Goal: Task Accomplishment & Management: Complete application form

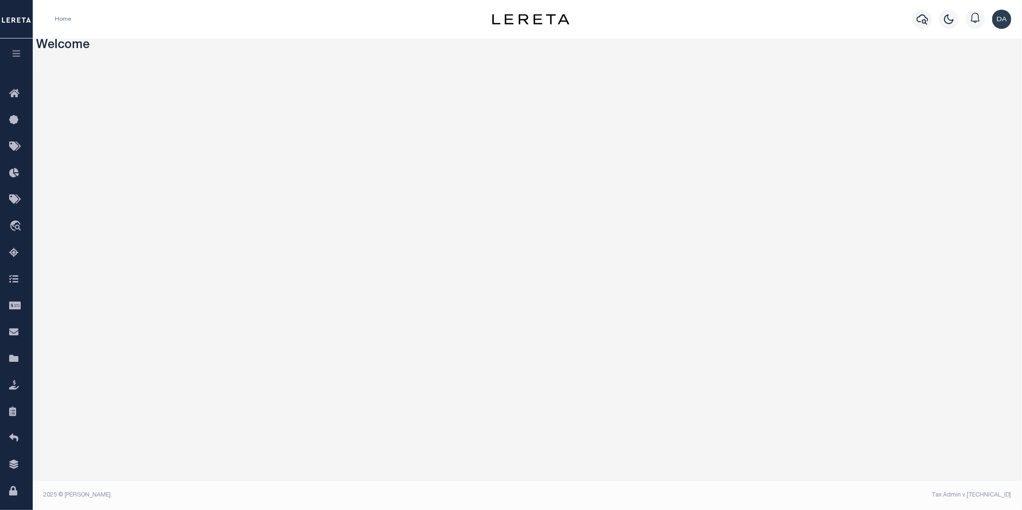
click at [14, 49] on button "button" at bounding box center [16, 54] width 33 height 33
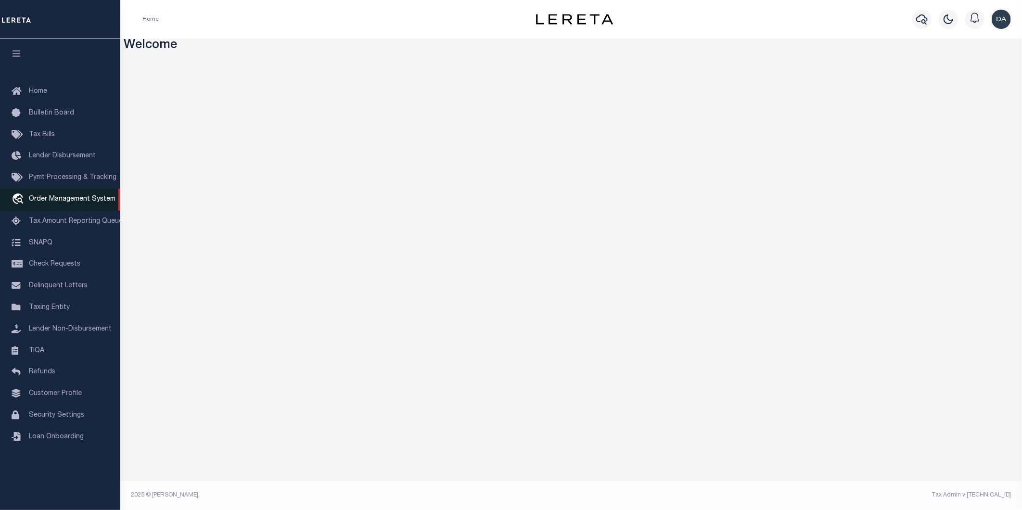
click at [78, 200] on span "Order Management System" at bounding box center [72, 199] width 87 height 7
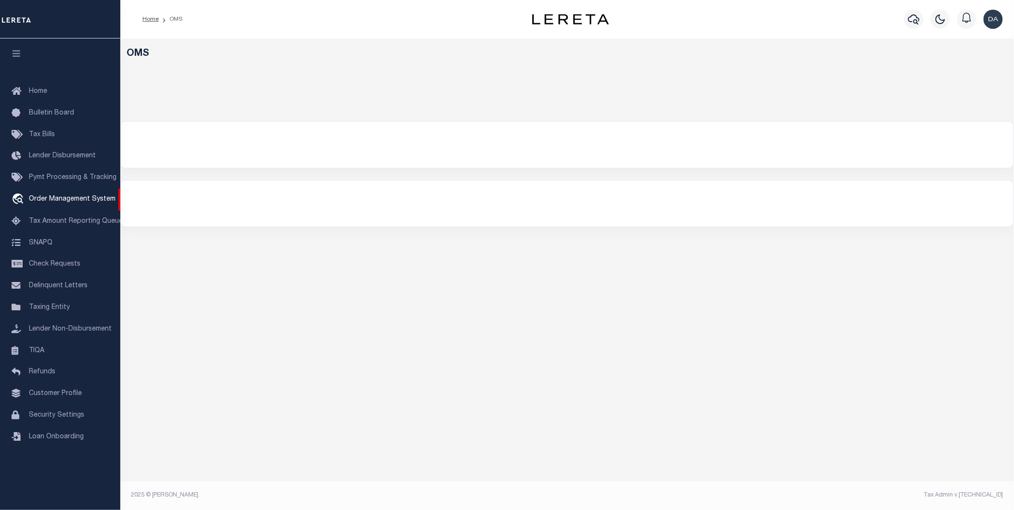
select select "200"
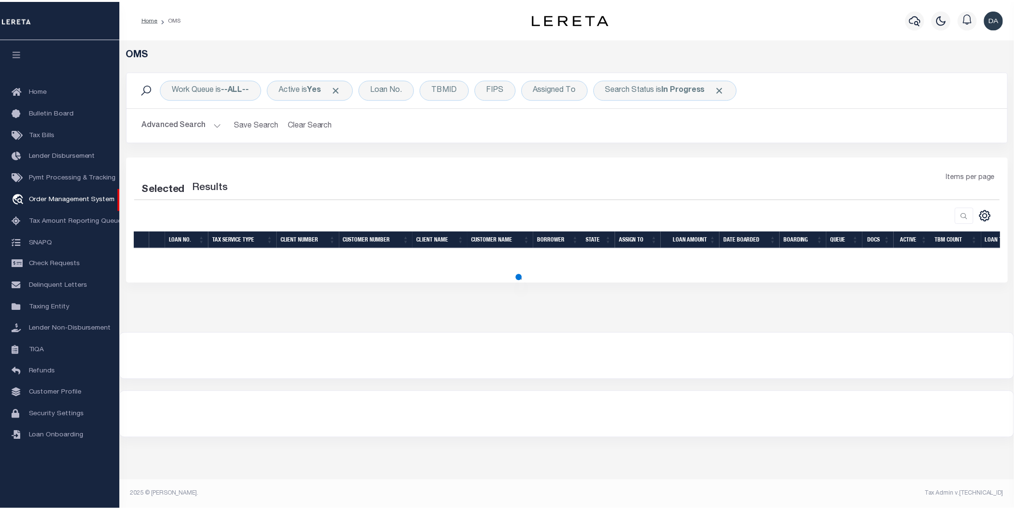
select select "200"
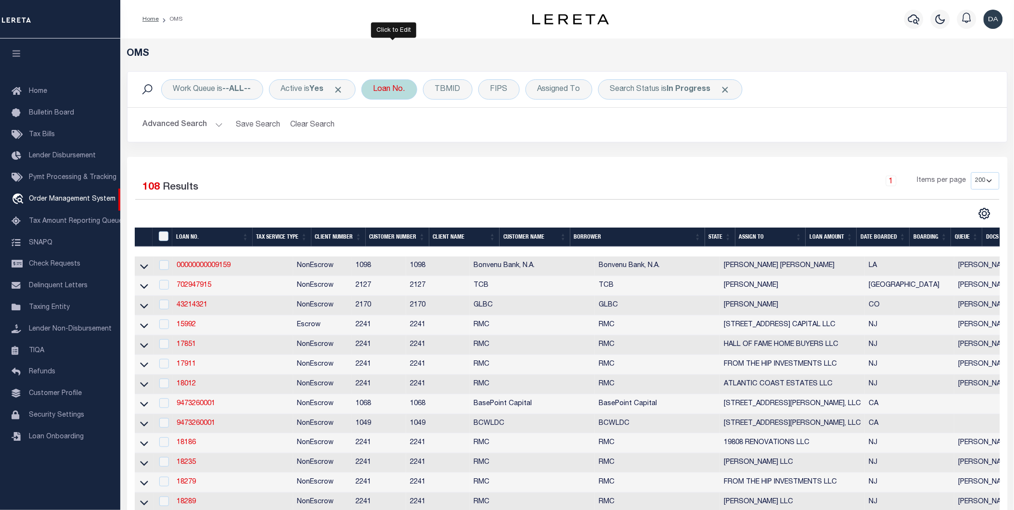
click at [387, 92] on div "Loan No." at bounding box center [389, 89] width 56 height 20
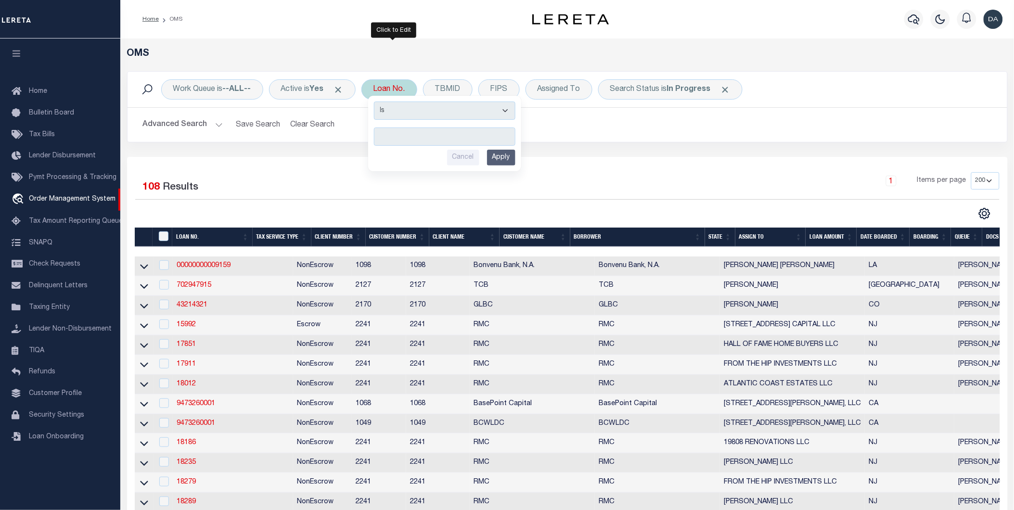
click at [396, 109] on select "Is Contains" at bounding box center [444, 110] width 141 height 18
select select "c"
click at [378, 101] on select "Is Contains" at bounding box center [444, 110] width 141 height 18
click at [400, 130] on input "text" at bounding box center [444, 136] width 141 height 18
type input "dg"
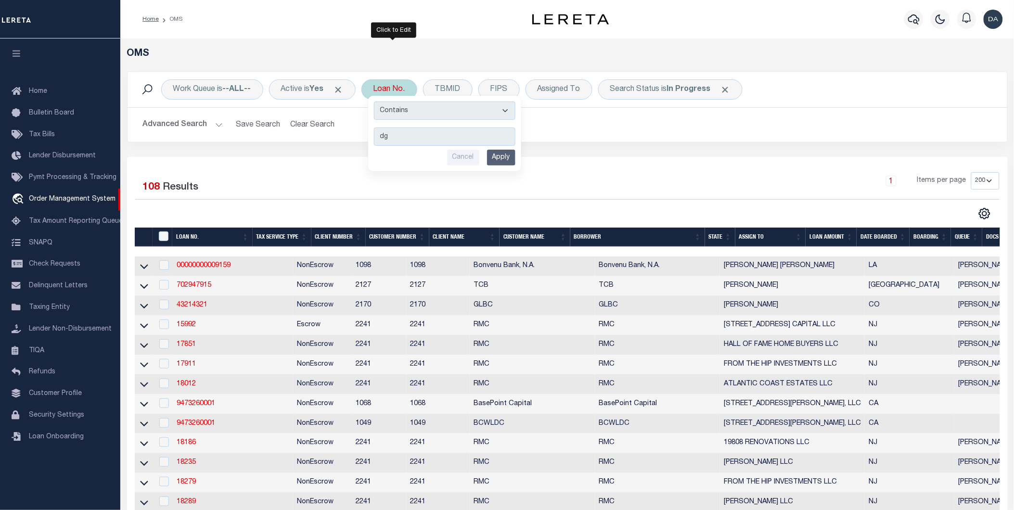
click at [501, 160] on input "Apply" at bounding box center [501, 158] width 28 height 16
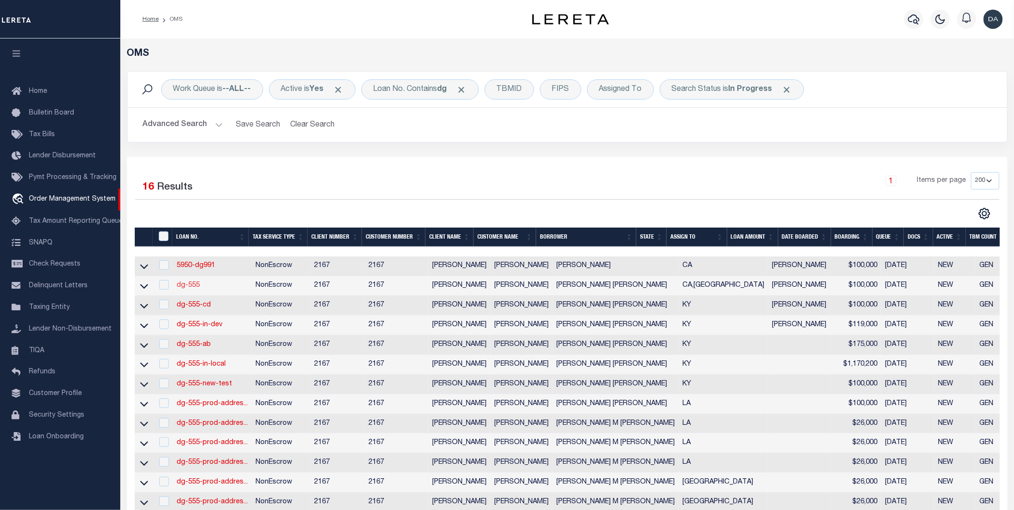
click at [193, 289] on link "dg-555" at bounding box center [188, 285] width 23 height 7
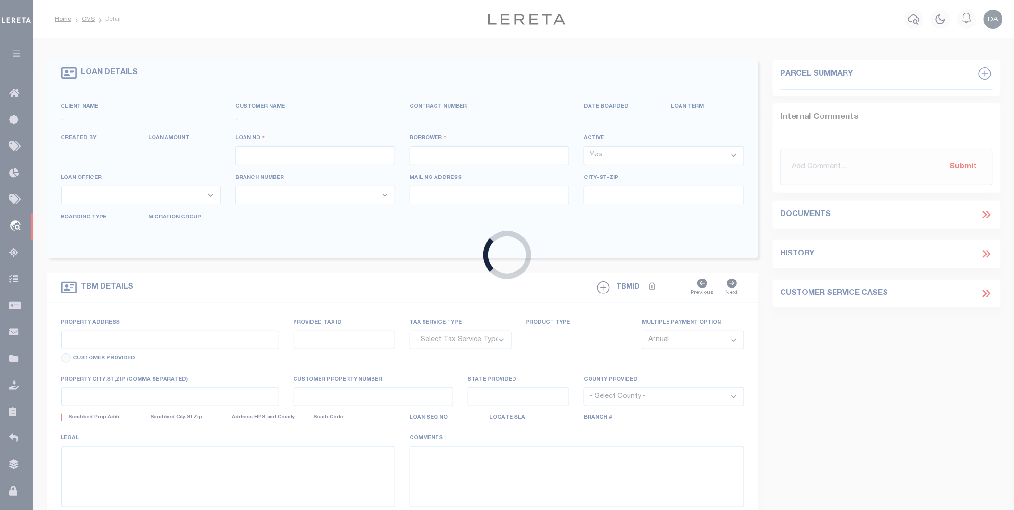
type input "dg-555"
type input "[PERSON_NAME] [PERSON_NAME]"
select select
type input "91007"
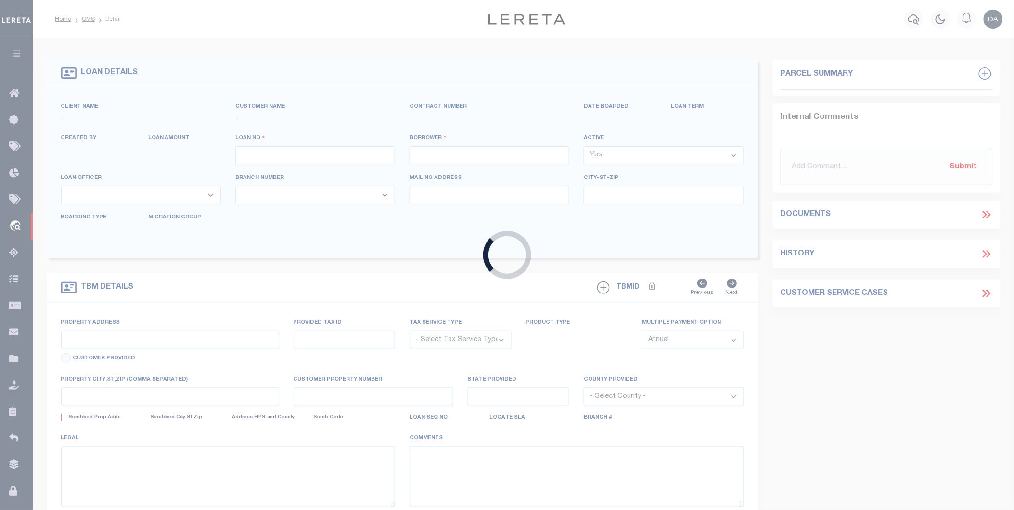
type input "[DATE]"
select select "10"
select select "NonEscrow"
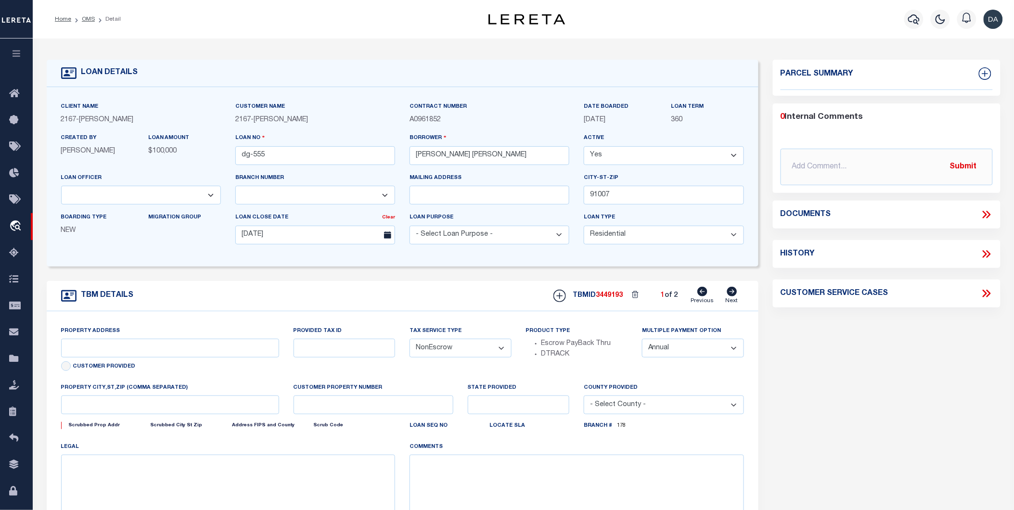
select select "4978"
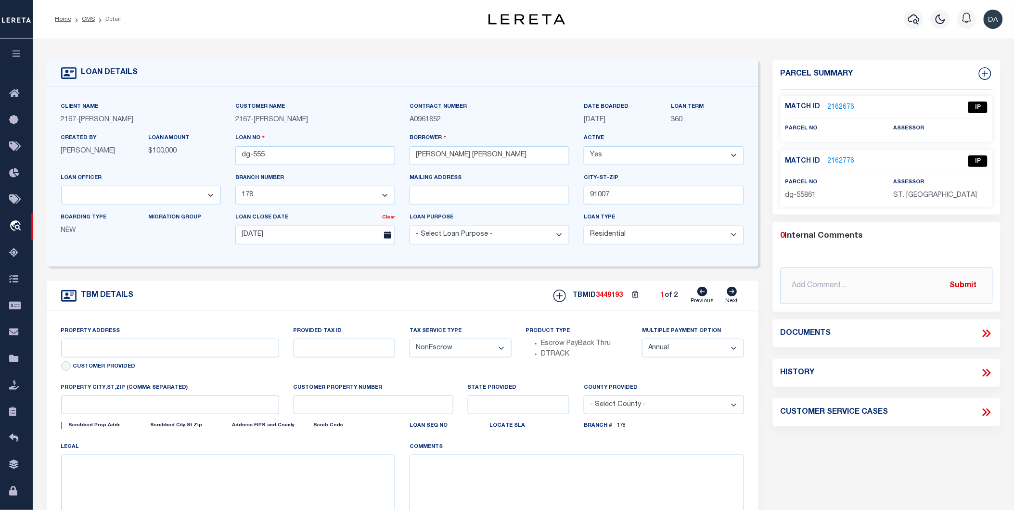
type input "[STREET_ADDRESS]"
select select
type input "ARCADIA CA 91007"
type input "CA"
select select "10905"
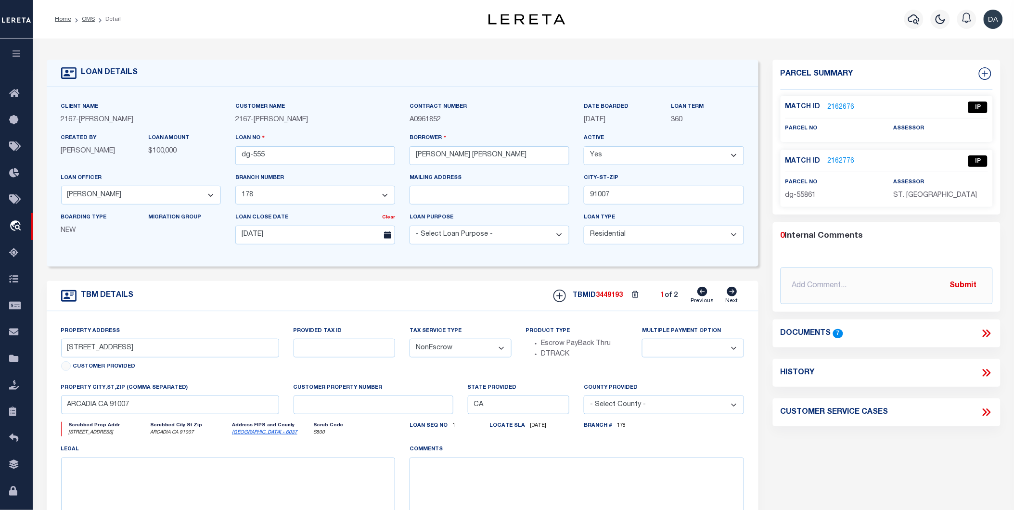
click at [840, 160] on link "2162776" at bounding box center [840, 161] width 27 height 10
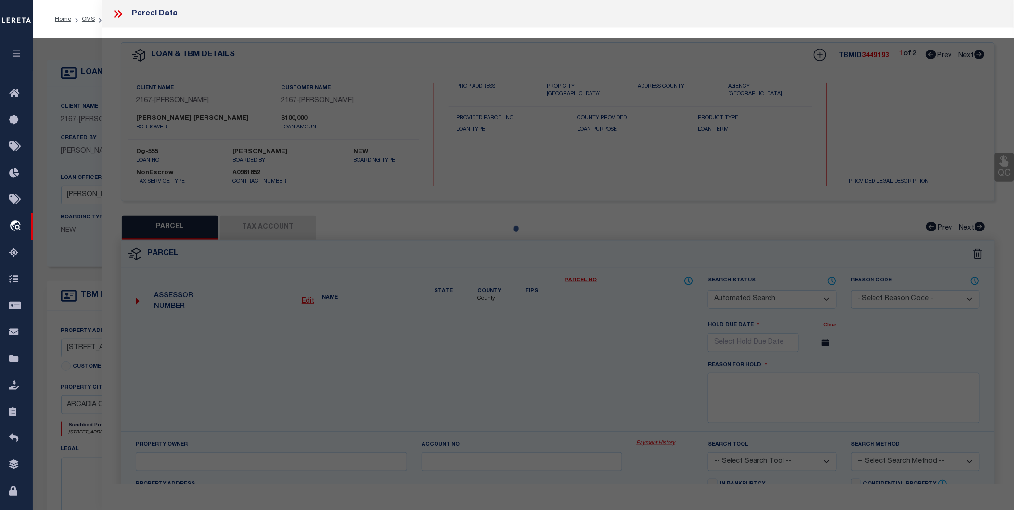
checkbox input "false"
select select "IP"
type input "Dollar Tree - 861"
type input "[GEOGRAPHIC_DATA], [GEOGRAPHIC_DATA], 40219"
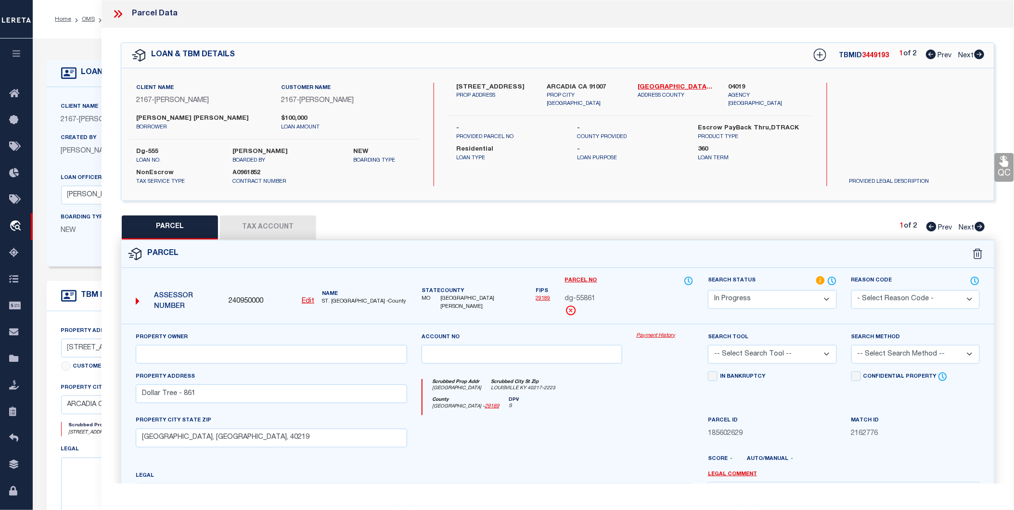
click at [112, 15] on icon at bounding box center [118, 14] width 13 height 13
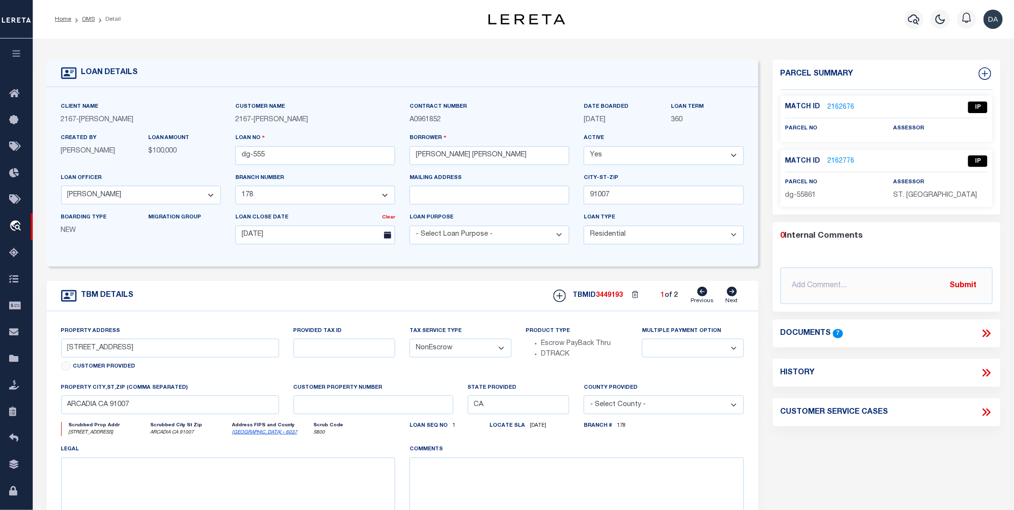
click at [838, 158] on link "2162776" at bounding box center [840, 161] width 27 height 10
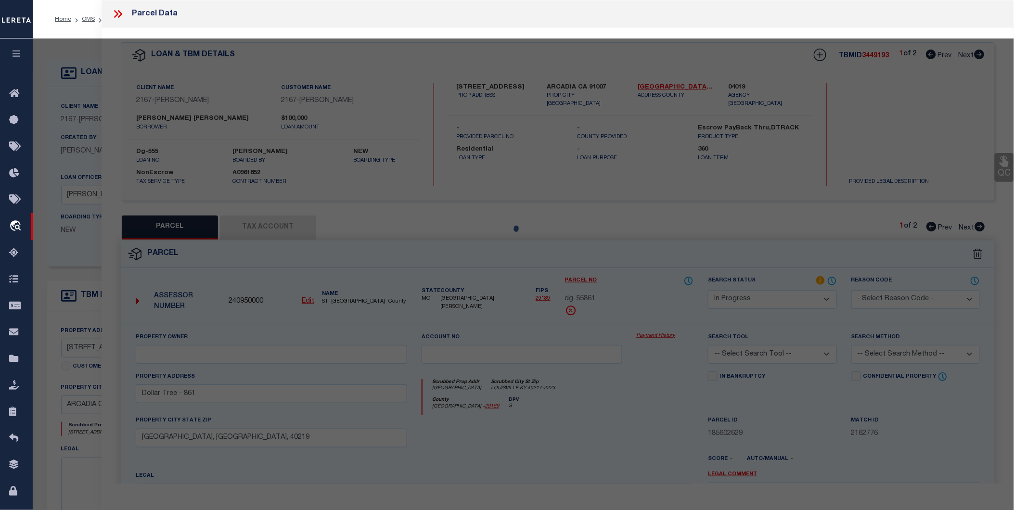
select select "AS"
checkbox input "false"
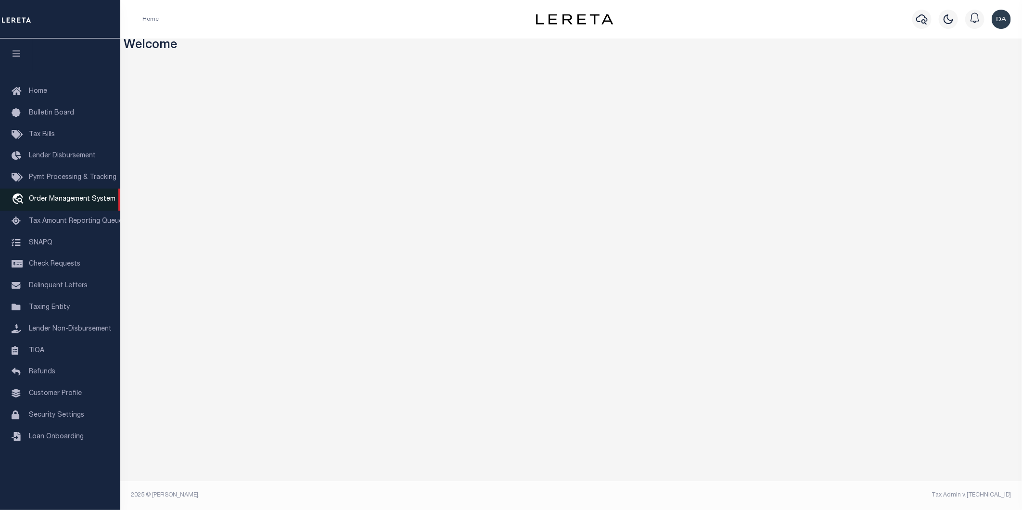
click at [75, 198] on span "Order Management System" at bounding box center [72, 199] width 87 height 7
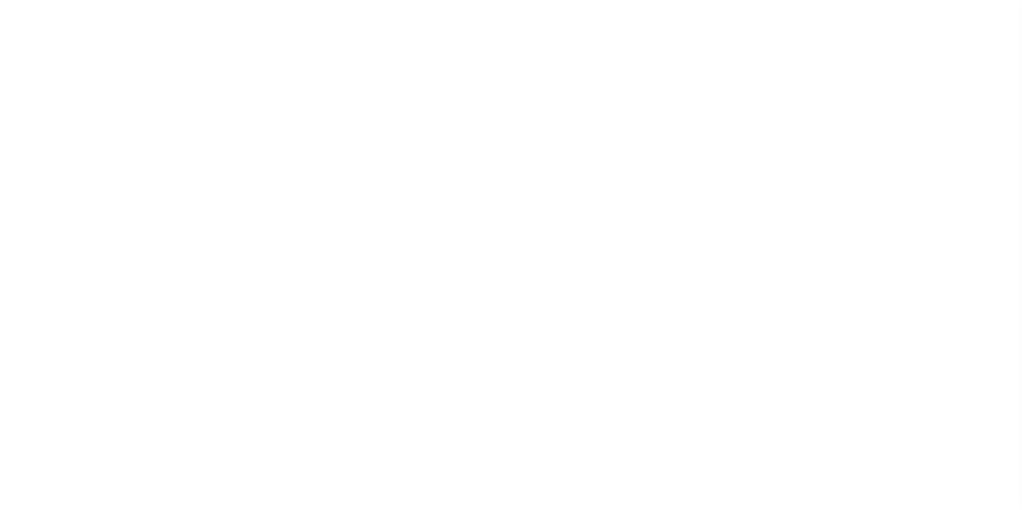
select select "200"
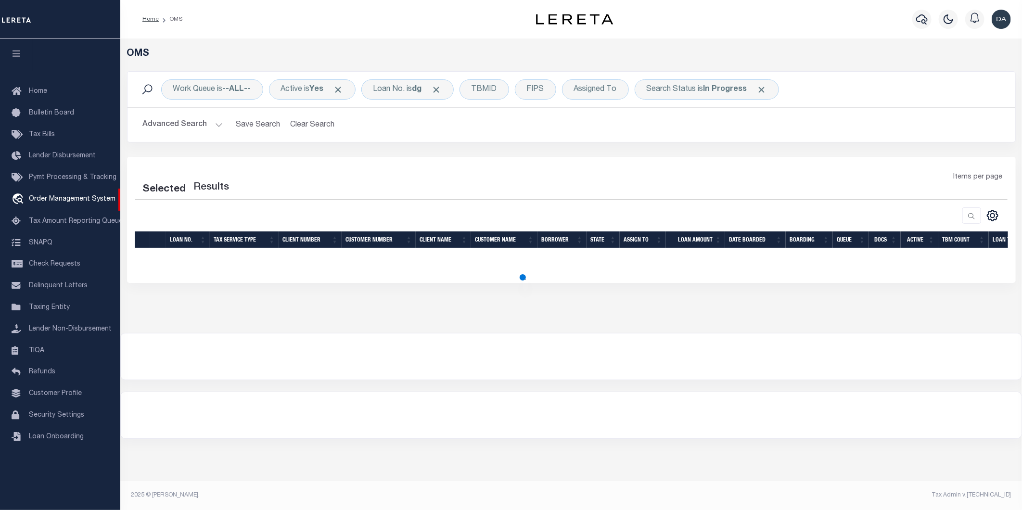
select select "200"
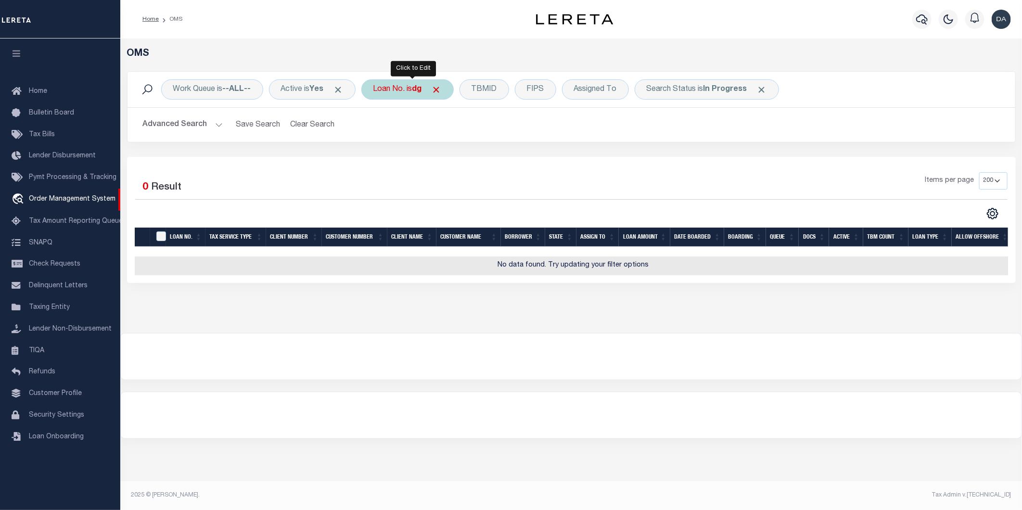
click at [382, 93] on div "Loan No. is dg" at bounding box center [407, 89] width 92 height 20
click at [396, 113] on select "Is Contains" at bounding box center [444, 110] width 141 height 18
select select "c"
click at [378, 101] on select "Is Contains" at bounding box center [444, 110] width 141 height 18
click at [492, 161] on input "Apply" at bounding box center [501, 158] width 28 height 16
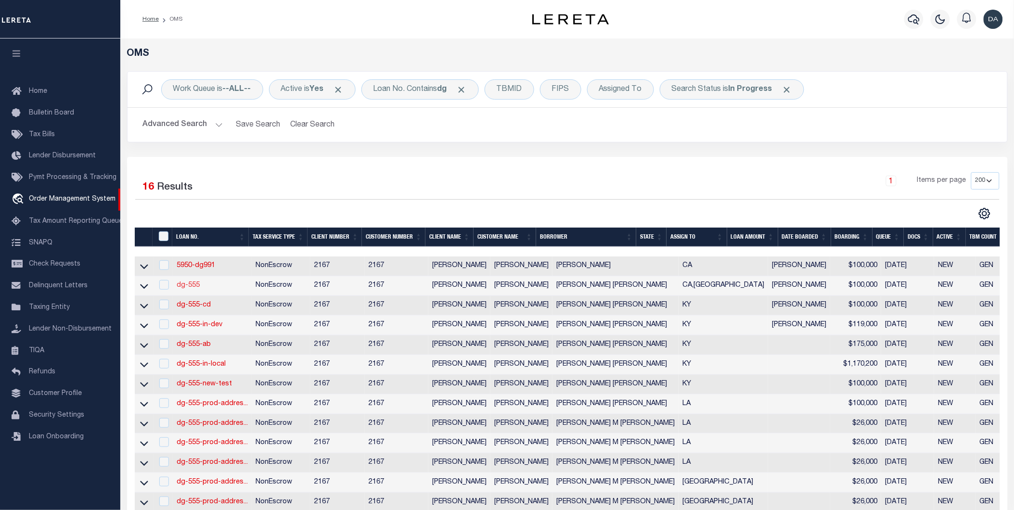
click at [178, 287] on link "dg-555" at bounding box center [188, 285] width 23 height 7
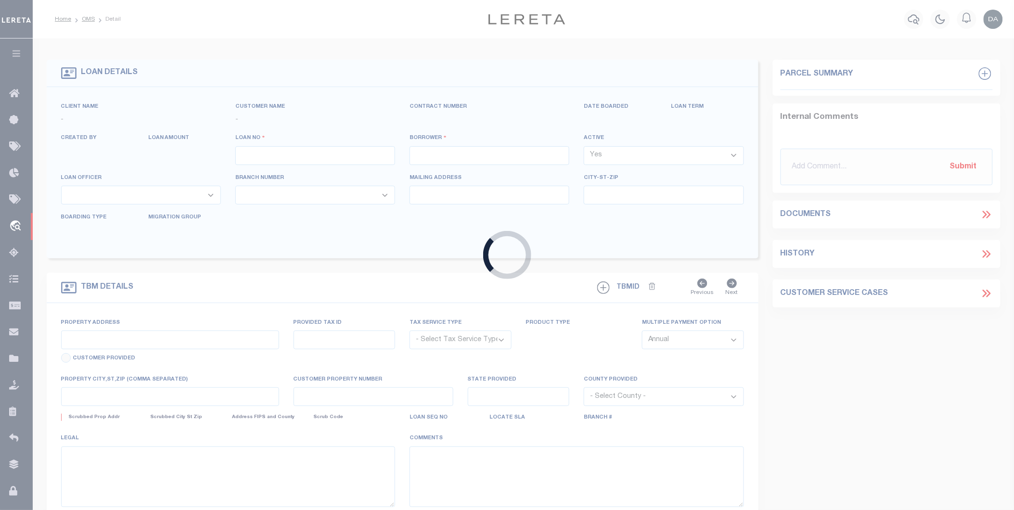
type input "dg-555"
type input "[PERSON_NAME] [PERSON_NAME]"
select select
type input "91007"
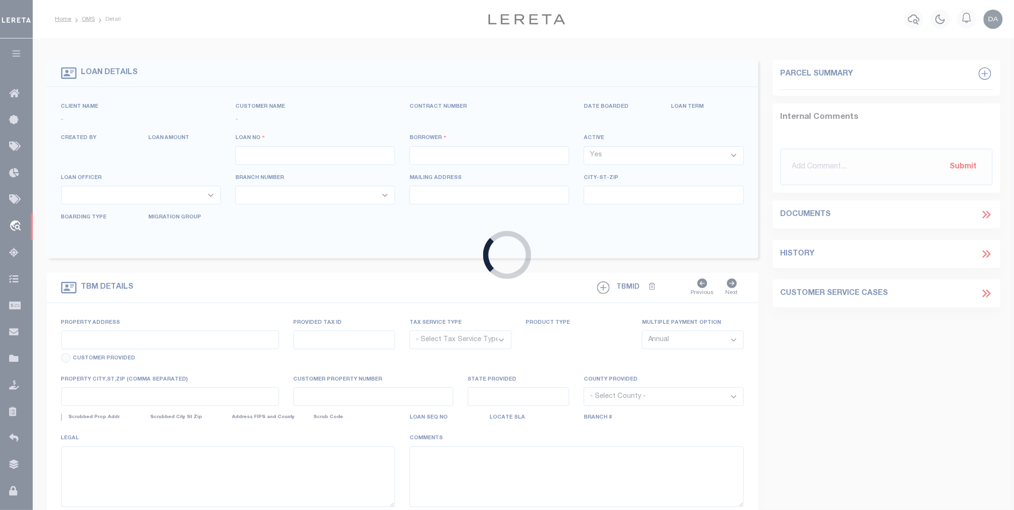
type input "[DATE]"
select select "10"
select select "NonEscrow"
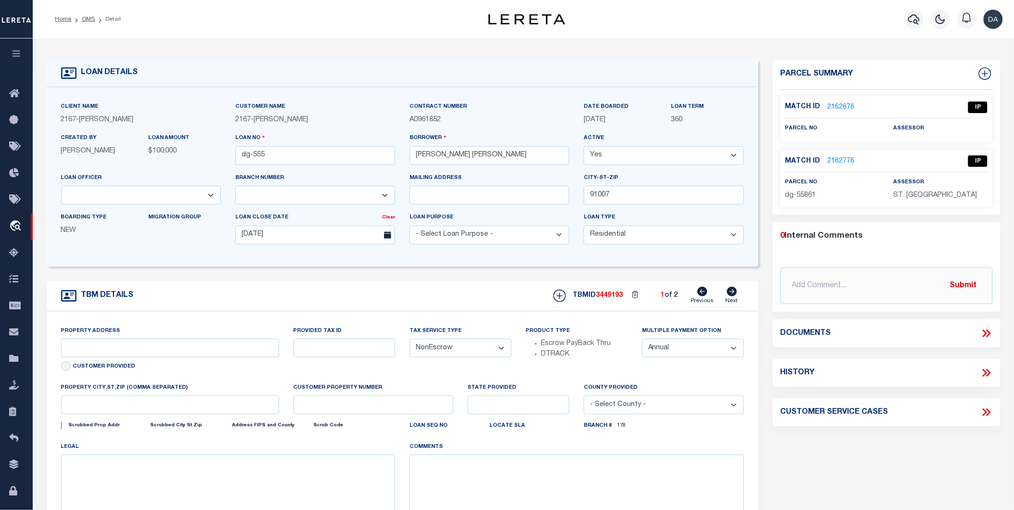
select select "4978"
type input "[STREET_ADDRESS]"
select select
type input "ARCADIA CA 91007"
type input "CA"
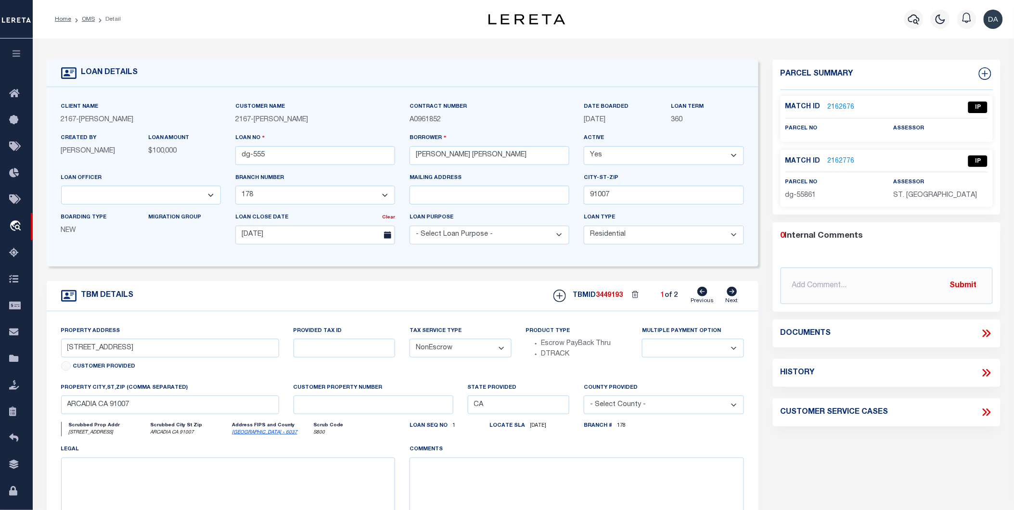
select select "10905"
click at [840, 161] on link "2162776" at bounding box center [840, 161] width 27 height 10
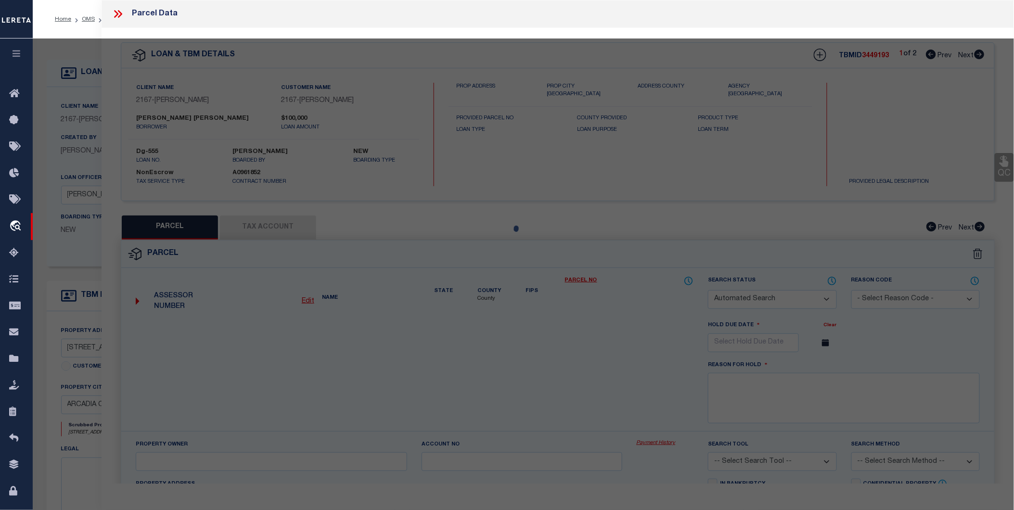
checkbox input "false"
select select "IP"
type input "Dollar Tree - 861"
type input "[GEOGRAPHIC_DATA], [GEOGRAPHIC_DATA], 40219"
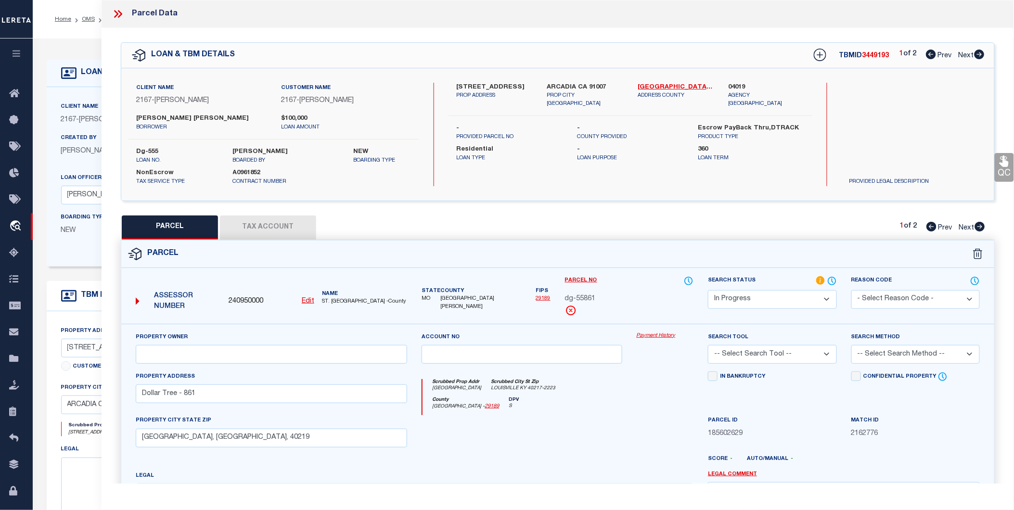
click at [307, 298] on u "Edit" at bounding box center [308, 301] width 13 height 7
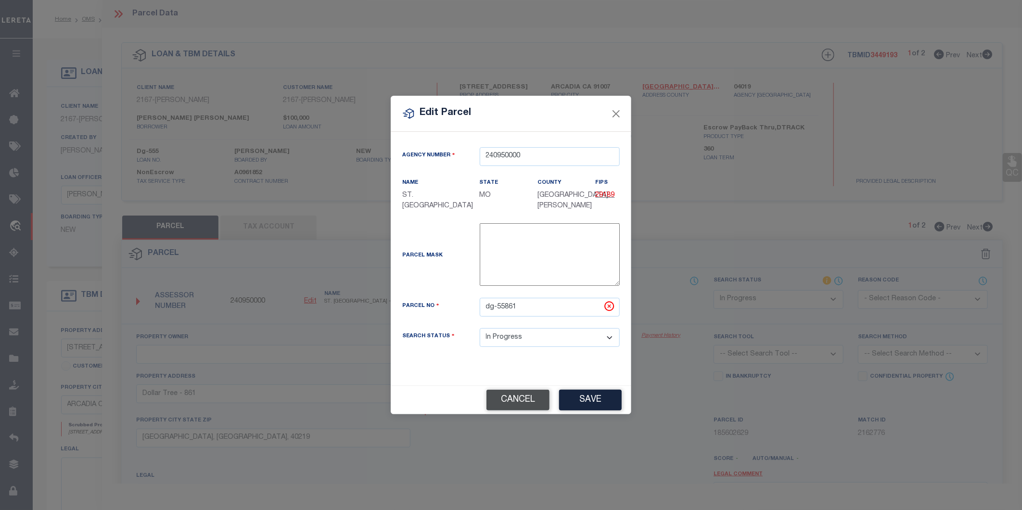
click at [518, 402] on button "Cancel" at bounding box center [517, 400] width 63 height 21
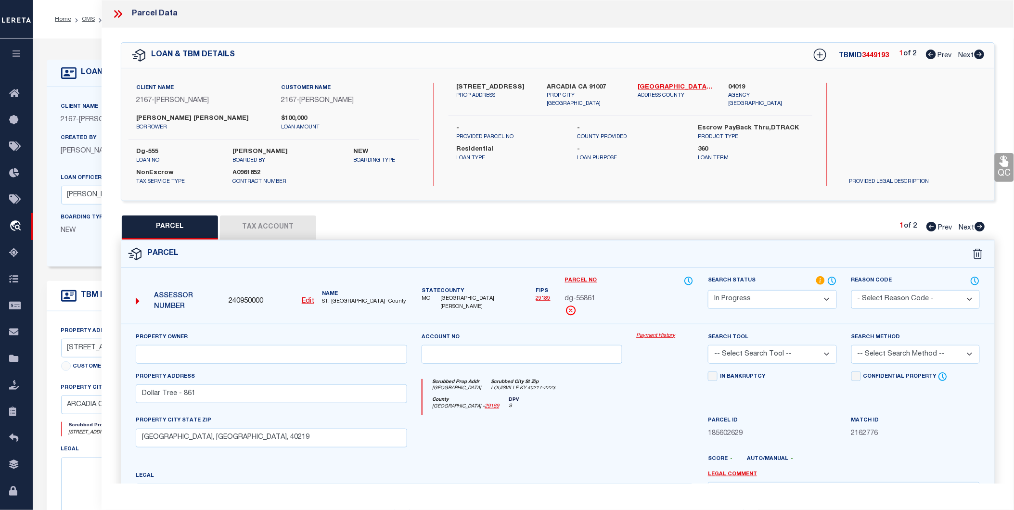
click at [120, 9] on icon at bounding box center [118, 14] width 13 height 13
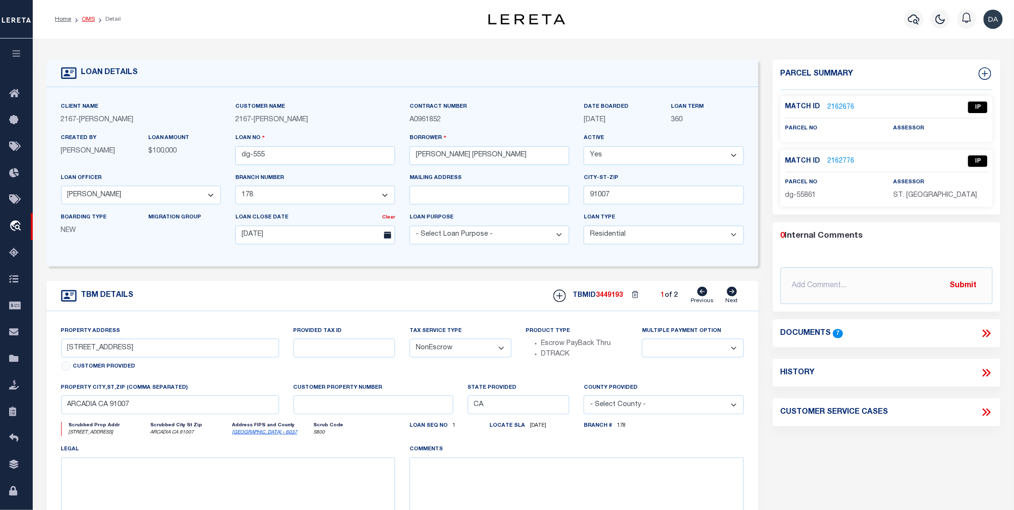
click at [88, 19] on link "OMS" at bounding box center [88, 19] width 13 height 6
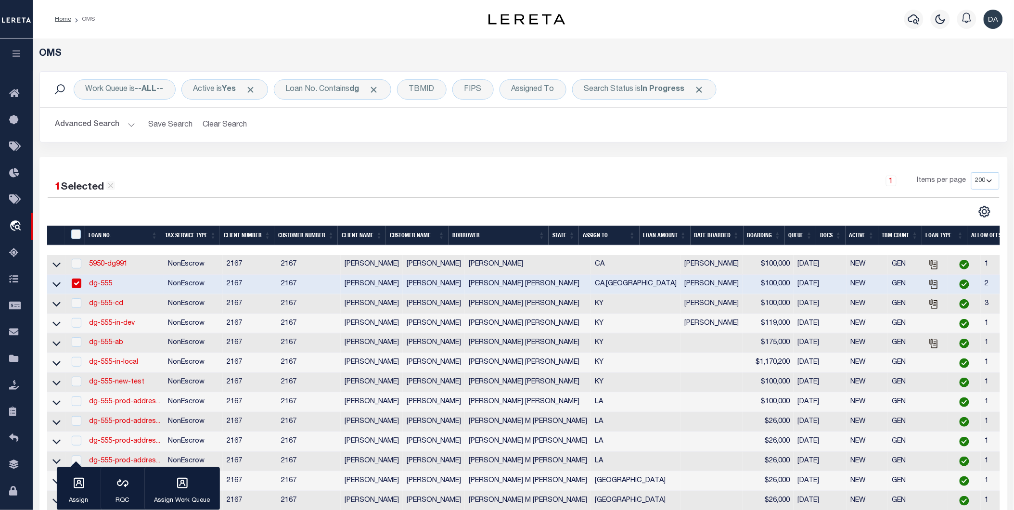
scroll to position [246, 0]
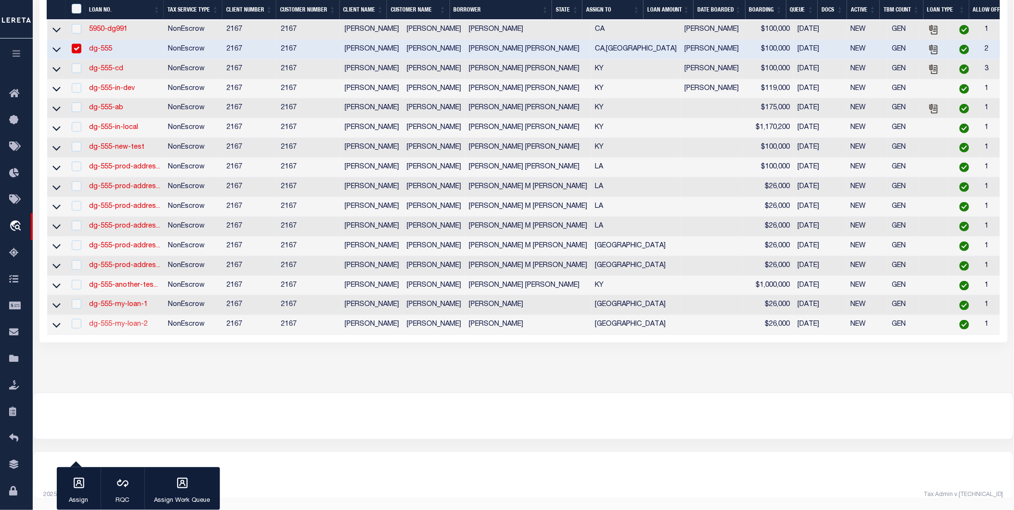
click at [121, 321] on link "dg-555-my-loan-2" at bounding box center [118, 324] width 59 height 7
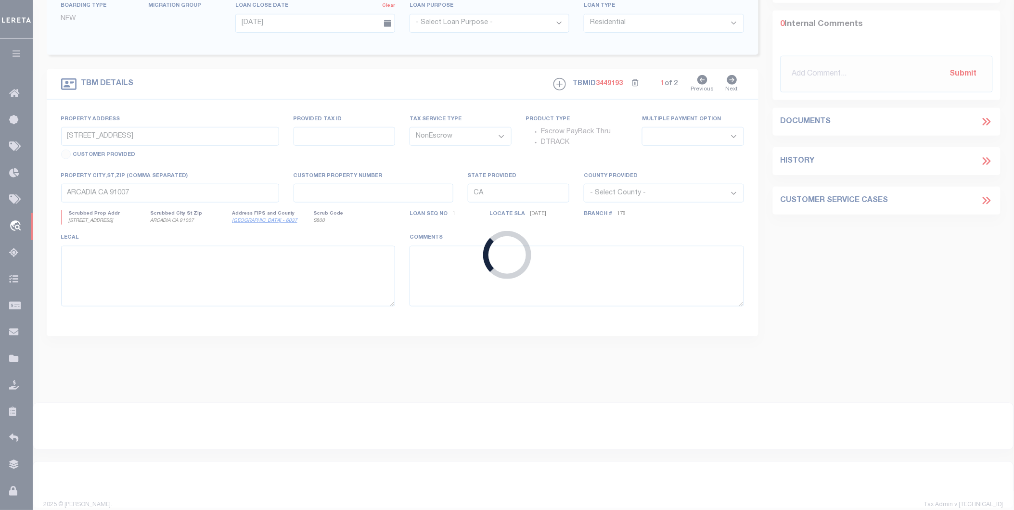
type input "dg-555-my-loan-2"
type input "[PERSON_NAME]"
select select "10902"
select select
type input "[DATE]"
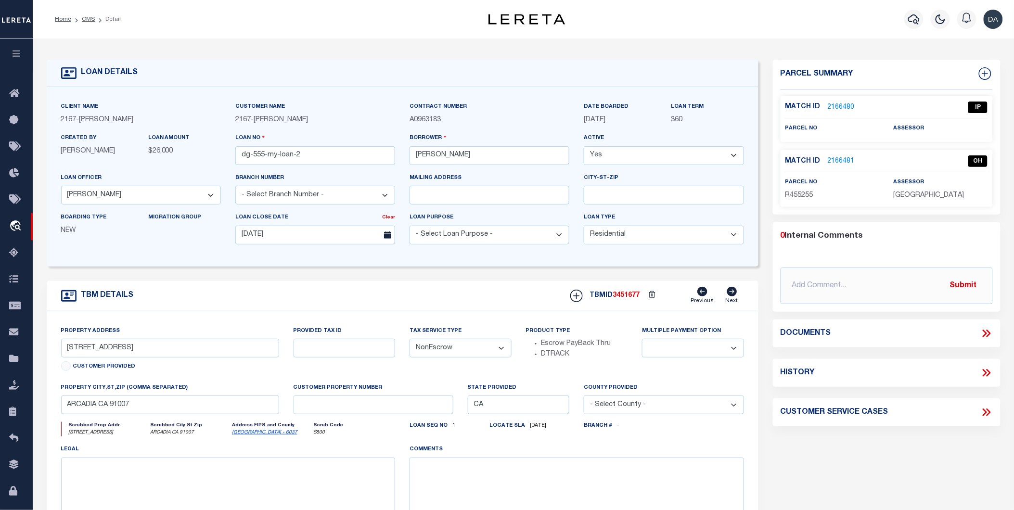
type input "1200 VERONA DR"
select select
type input "[GEOGRAPHIC_DATA] 77845"
type input "[GEOGRAPHIC_DATA]"
select select "10902"
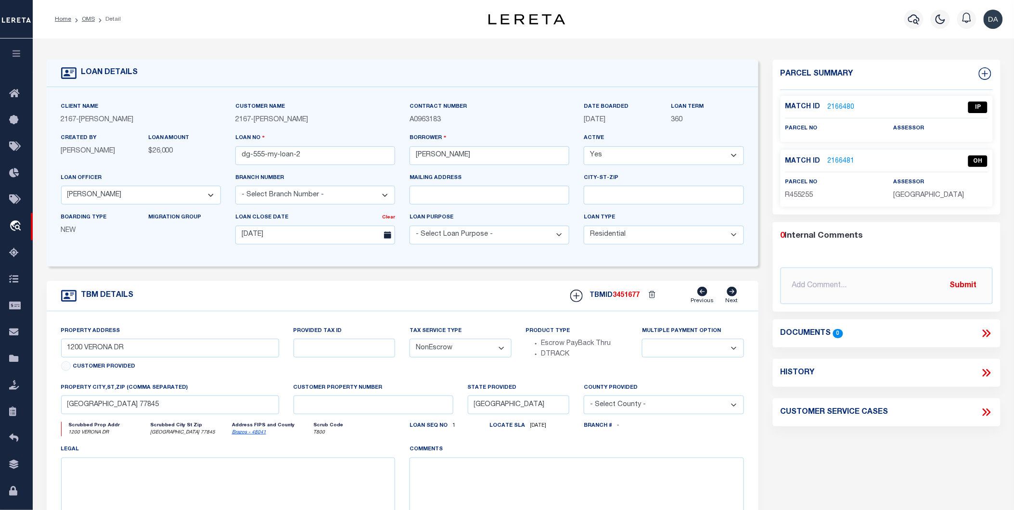
click at [834, 162] on link "2166481" at bounding box center [840, 161] width 27 height 10
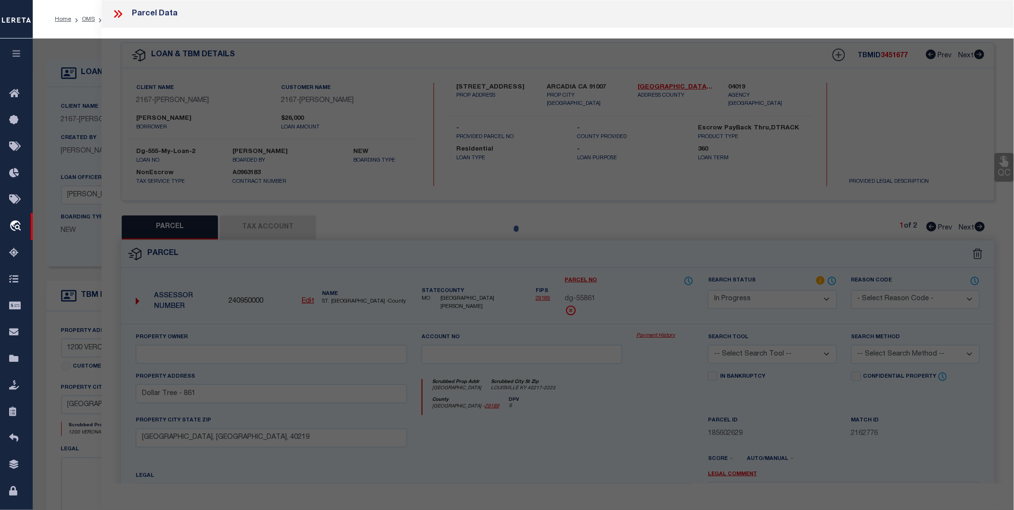
select select "AS"
checkbox input "false"
select select "OH"
type textarea "some reason"
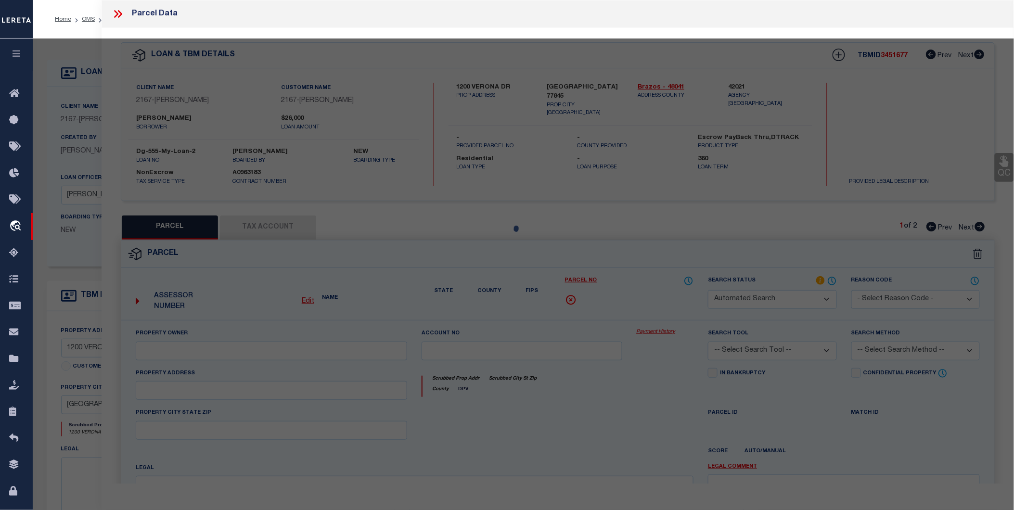
checkbox input "false"
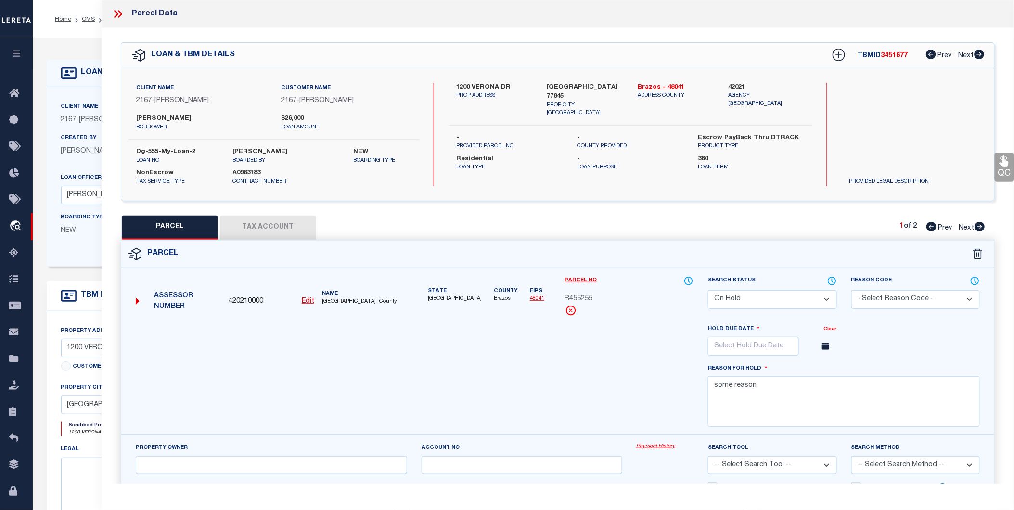
click at [309, 302] on u "Edit" at bounding box center [308, 301] width 13 height 7
type input "420210000"
type input "R455255"
select select "OH"
type textarea "some reason"
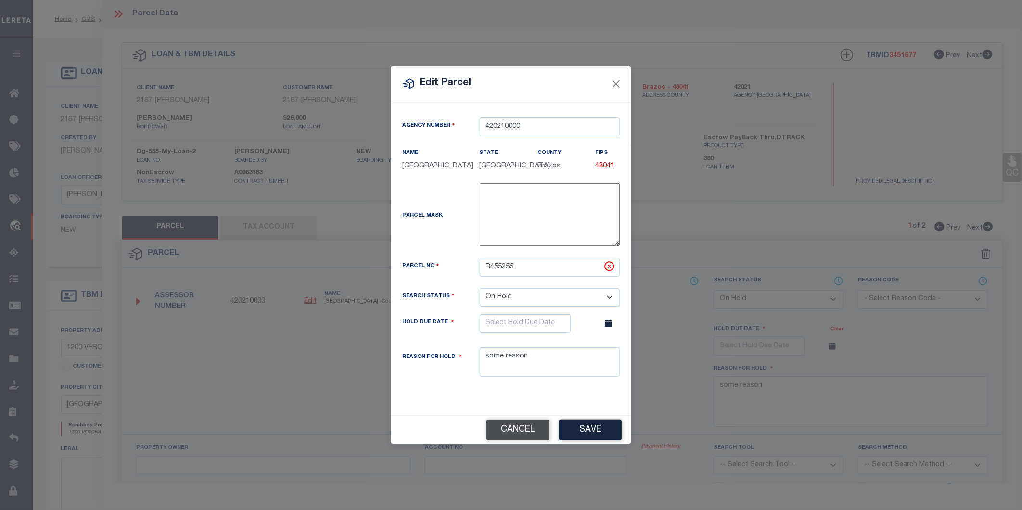
click at [536, 440] on button "Cancel" at bounding box center [517, 429] width 63 height 21
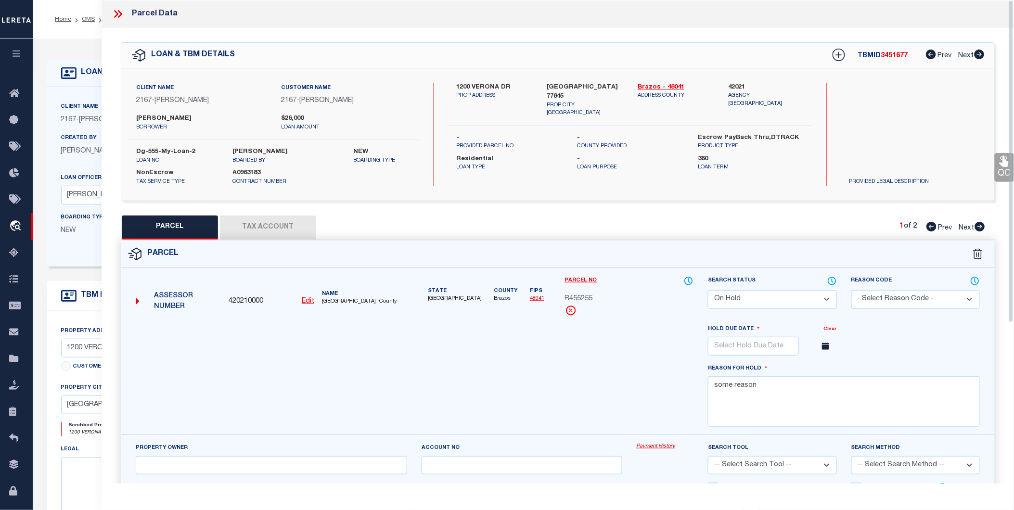
click at [116, 13] on icon at bounding box center [116, 14] width 4 height 8
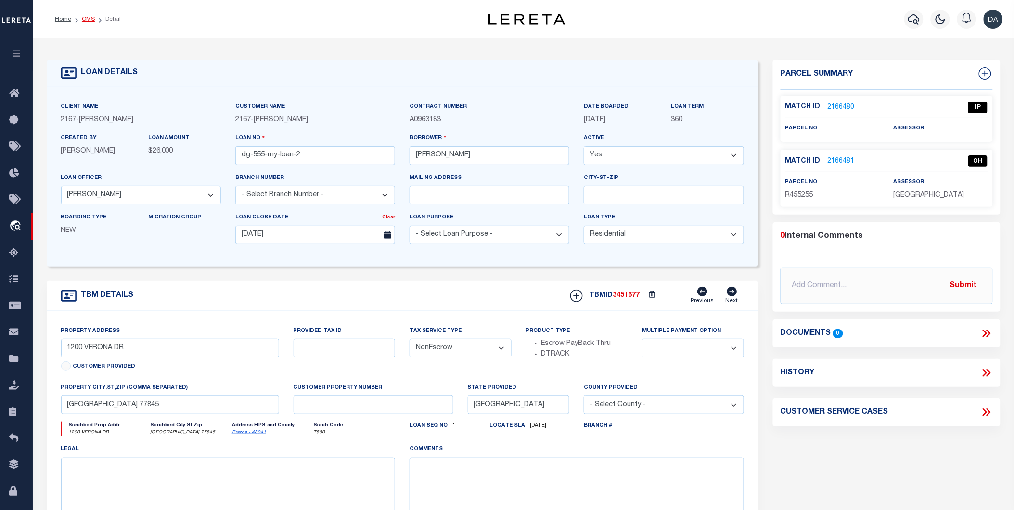
click at [90, 19] on link "OMS" at bounding box center [88, 19] width 13 height 6
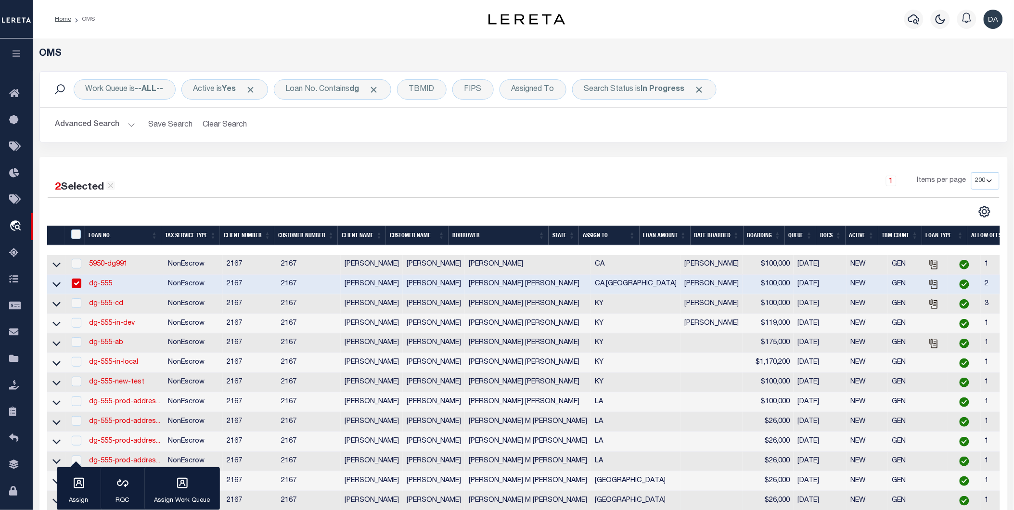
scroll to position [246, 0]
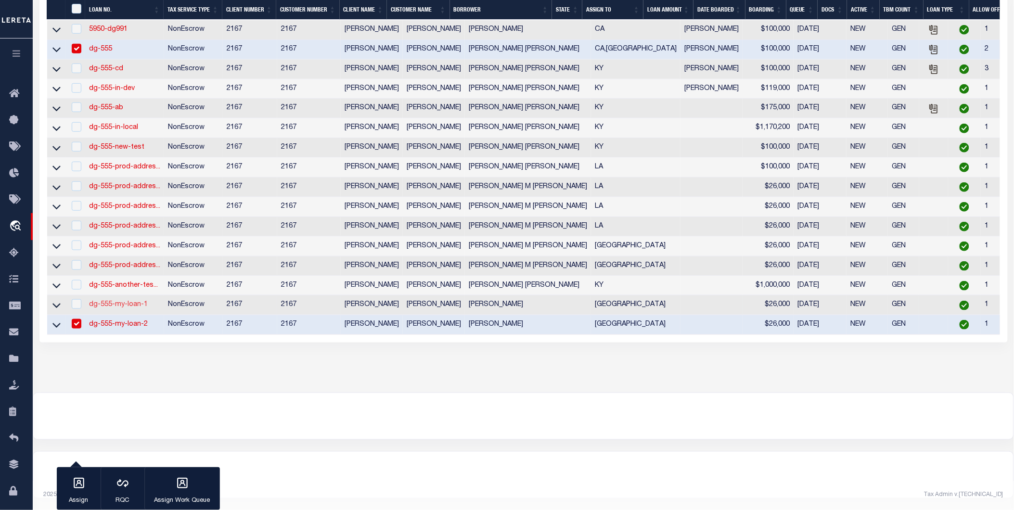
click at [119, 301] on link "dg-555-my-loan-1" at bounding box center [118, 304] width 59 height 7
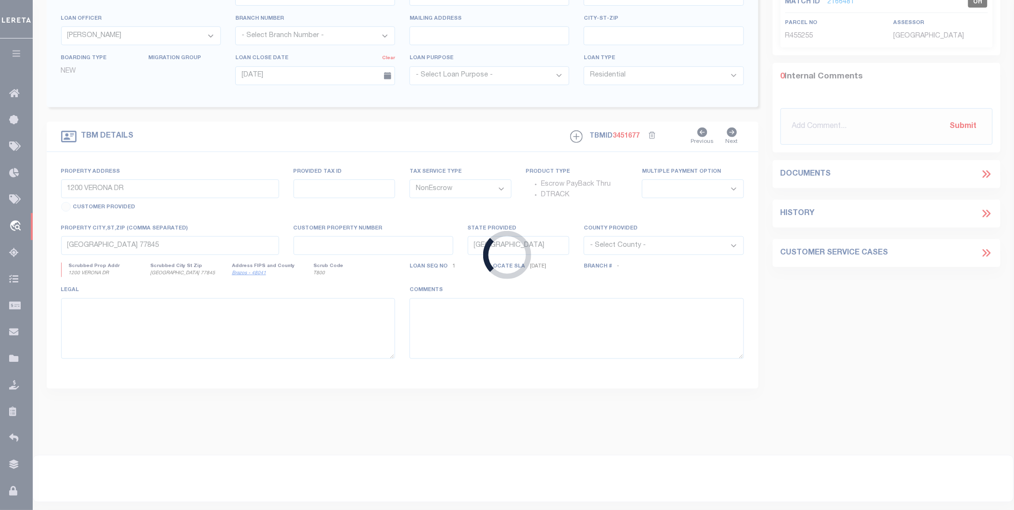
type input "dg-555-my-loan-1"
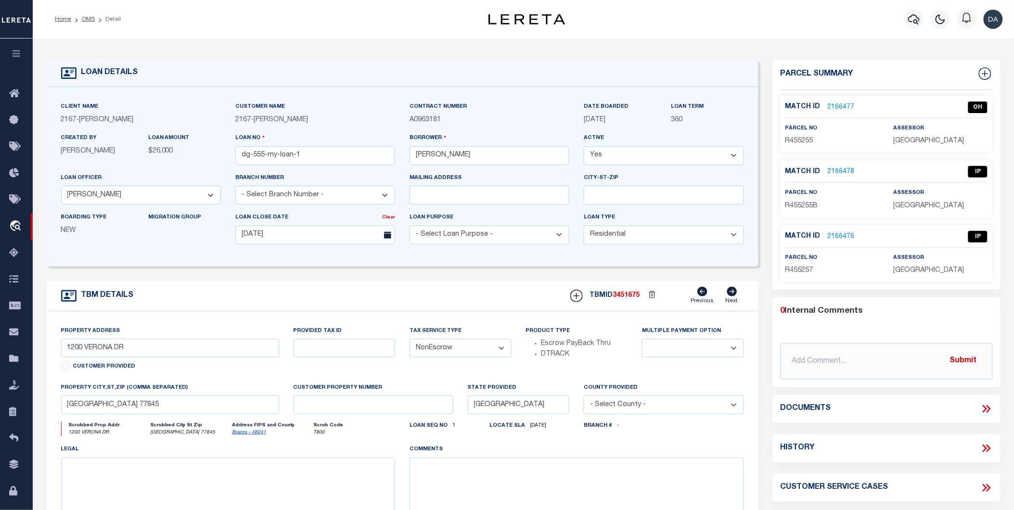
select select
select select "10902"
click at [92, 22] on link "OMS" at bounding box center [88, 19] width 13 height 6
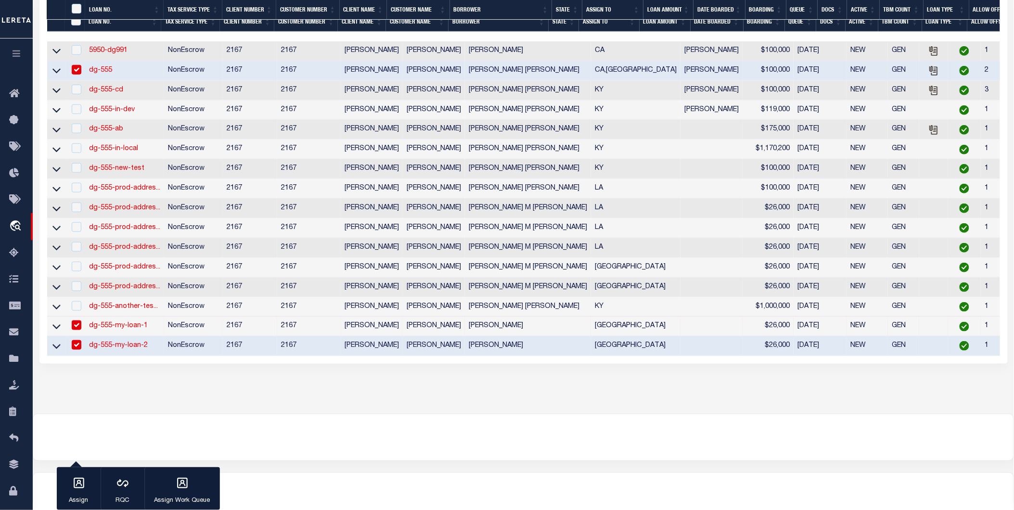
scroll to position [246, 0]
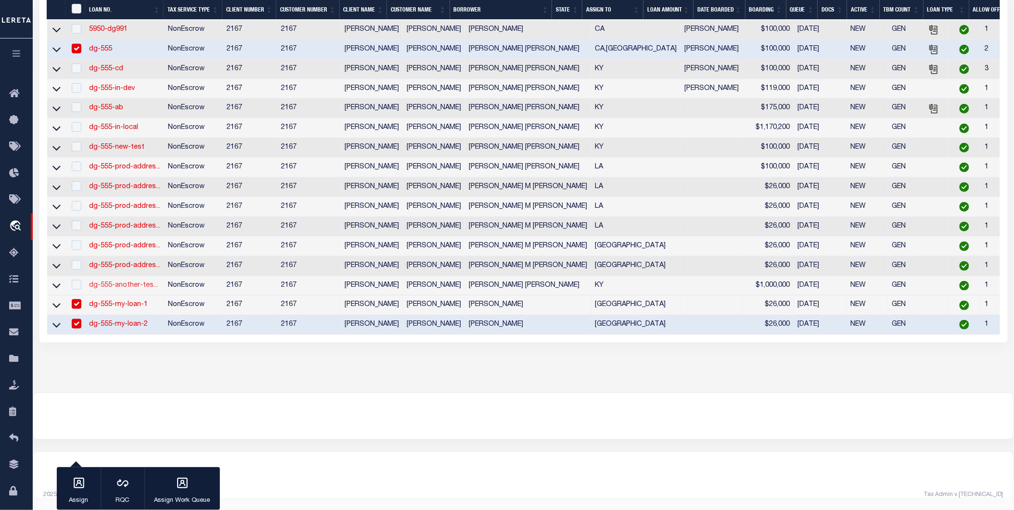
click at [120, 282] on link "dg-555-another-tes..." at bounding box center [123, 285] width 69 height 7
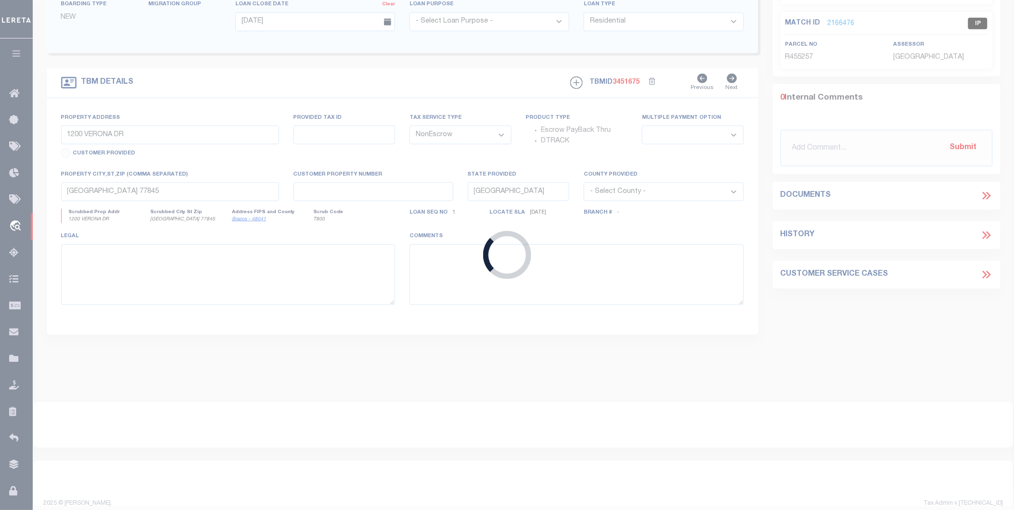
type input "dg-555-another-test-1"
type input "[PERSON_NAME] [PERSON_NAME]"
select select
type input "4700 OUTER LOOP"
type input "[GEOGRAPHIC_DATA] [GEOGRAPHIC_DATA] 40219-3973"
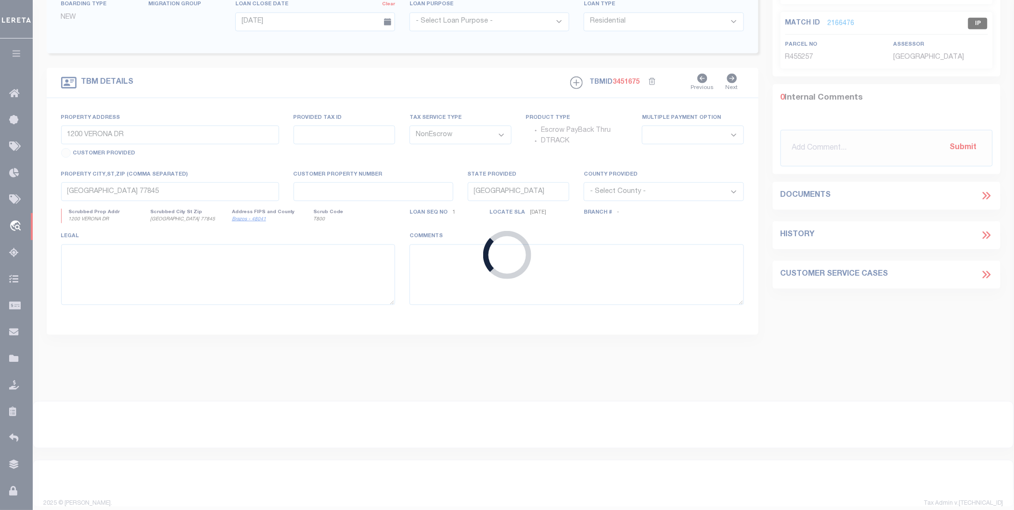
type input "[DATE]"
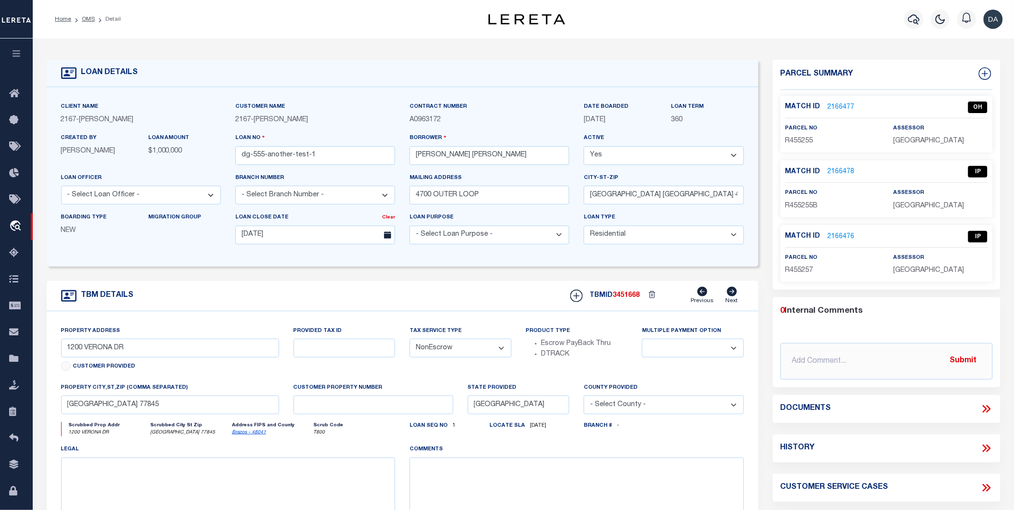
type input "4700 OUTER LOOP"
select select
type input "[GEOGRAPHIC_DATA] [GEOGRAPHIC_DATA] 40219-3973"
type input "KY"
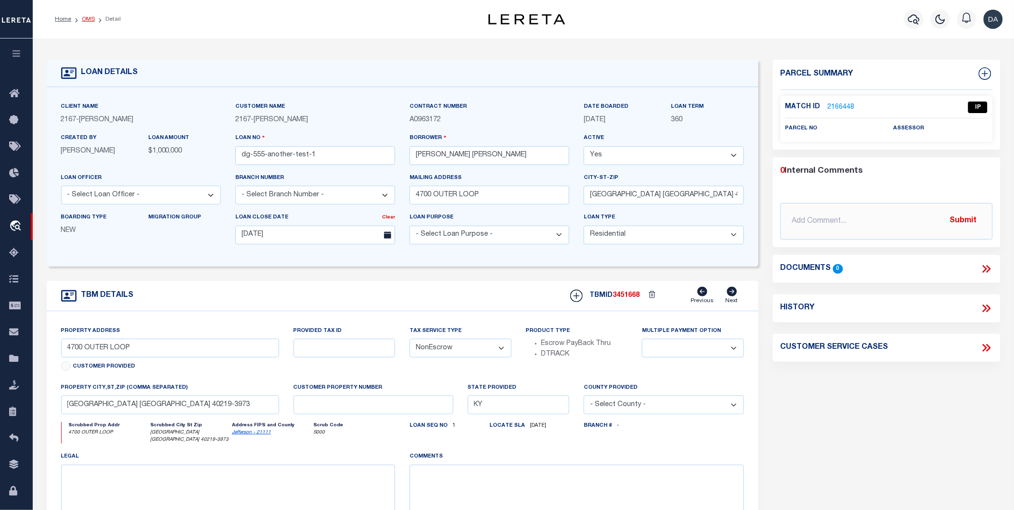
click at [87, 18] on link "OMS" at bounding box center [88, 19] width 13 height 6
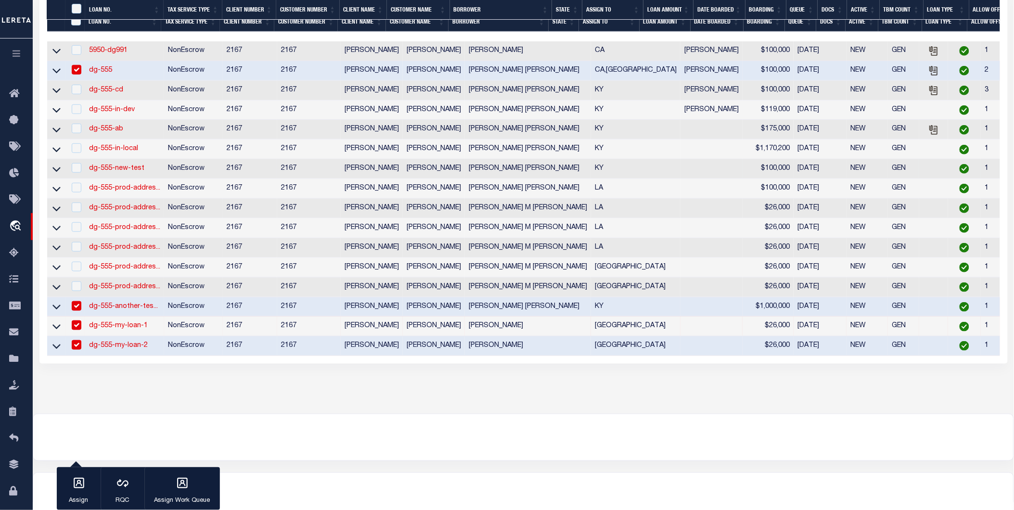
scroll to position [246, 0]
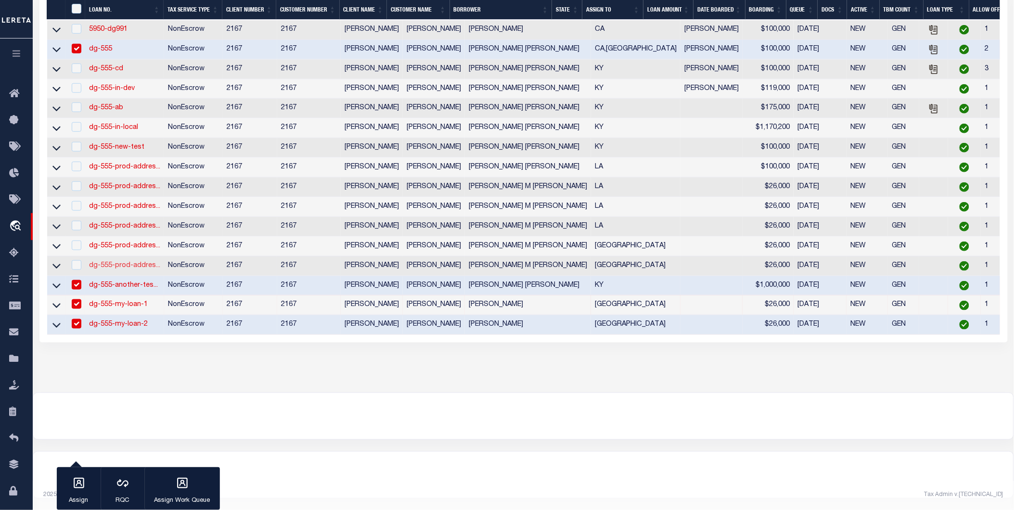
click at [115, 262] on link "dg-555-prod-addres..." at bounding box center [124, 265] width 71 height 7
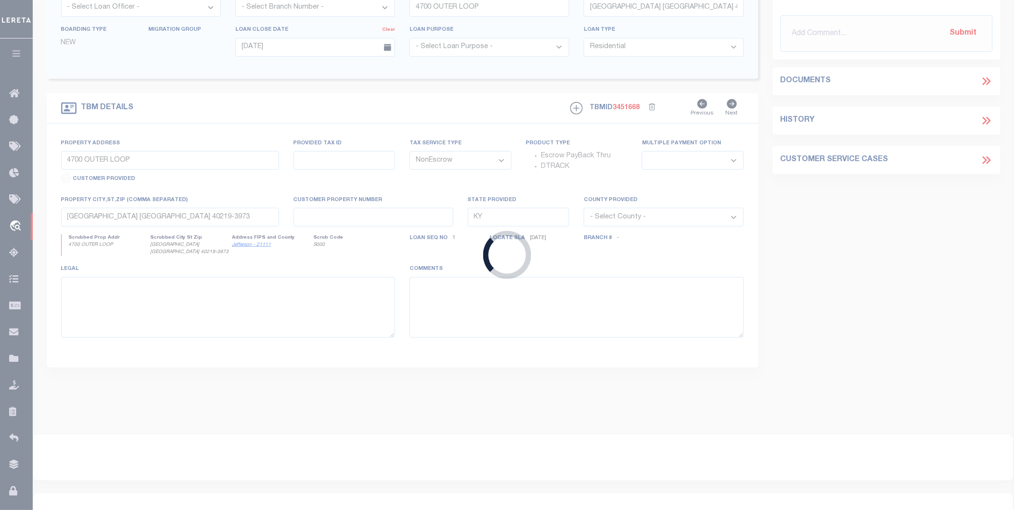
type input "dg-555-prod-address-6"
type input "[PERSON_NAME] M [PERSON_NAME]"
type input "[DATE]"
select select "20"
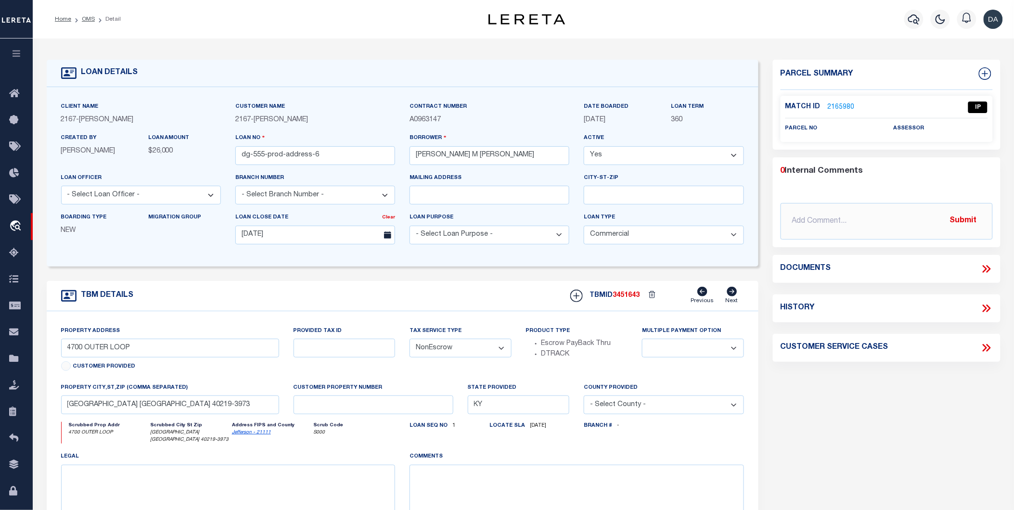
type input "[STREET_ADDRESS][PERSON_NAME]"
select select
type input "[GEOGRAPHIC_DATA]"
click at [88, 16] on link "OMS" at bounding box center [88, 19] width 13 height 6
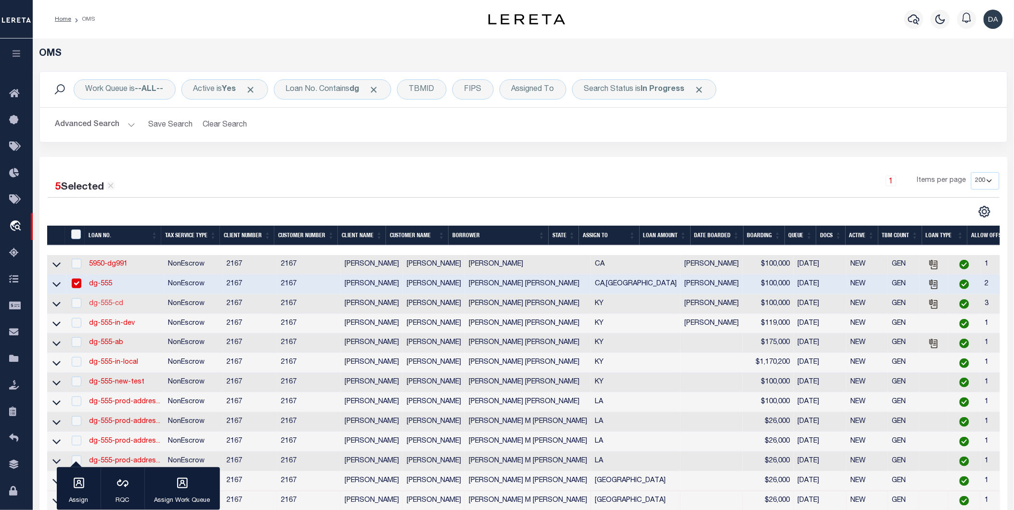
click at [104, 304] on link "dg-555-cd" at bounding box center [106, 303] width 34 height 7
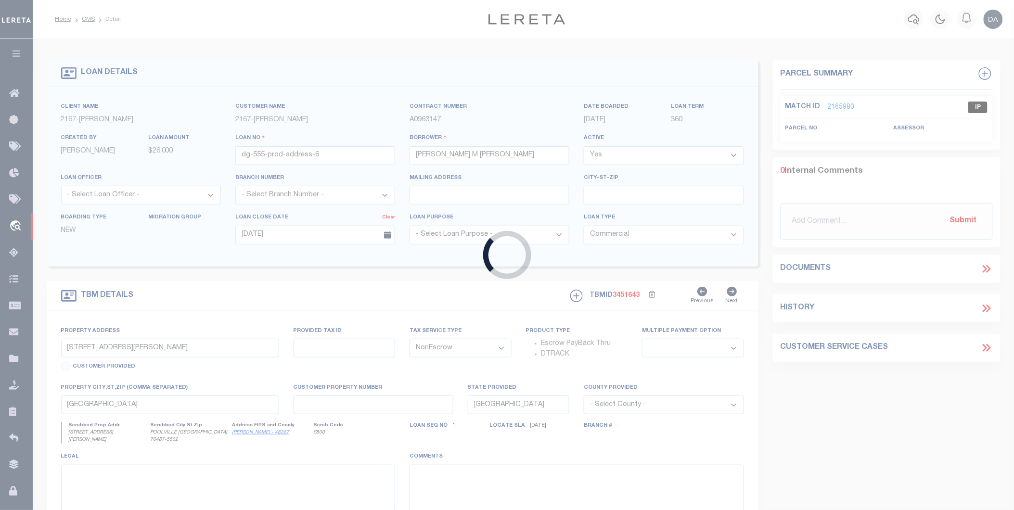
type input "dg-555-cd"
type input "[PERSON_NAME] [PERSON_NAME]"
type input "91007"
type input "[DATE]"
select select "10"
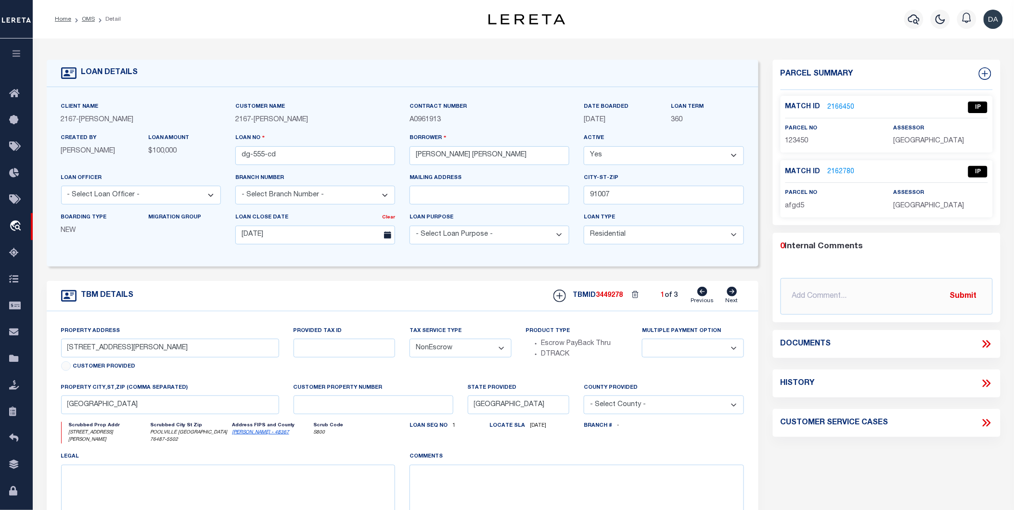
type input "4500 OUTER LOOP"
select select
type input "LOUISVILLE KY 40219-3850"
type input "KY"
click at [843, 107] on link "2166450" at bounding box center [840, 107] width 27 height 10
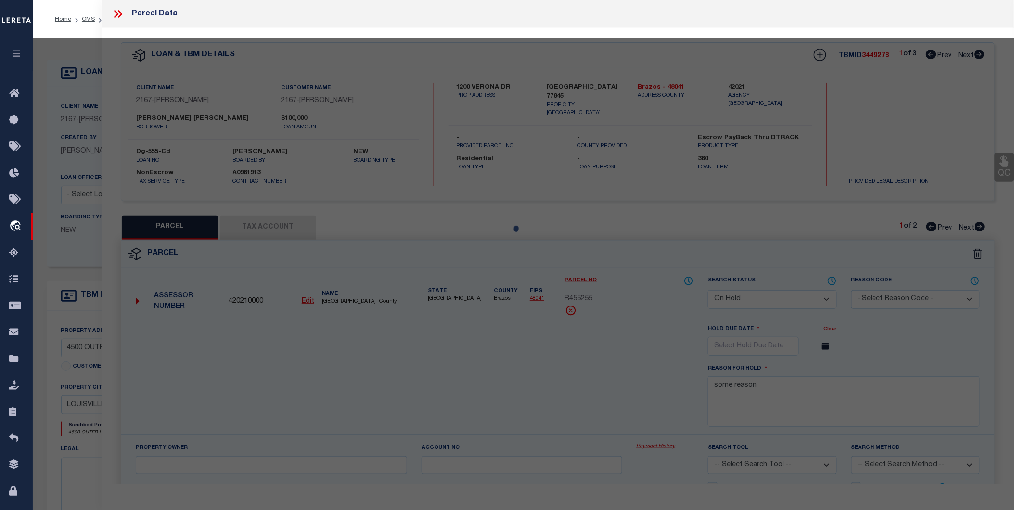
select select "AS"
checkbox input "false"
select select "IP"
checkbox input "false"
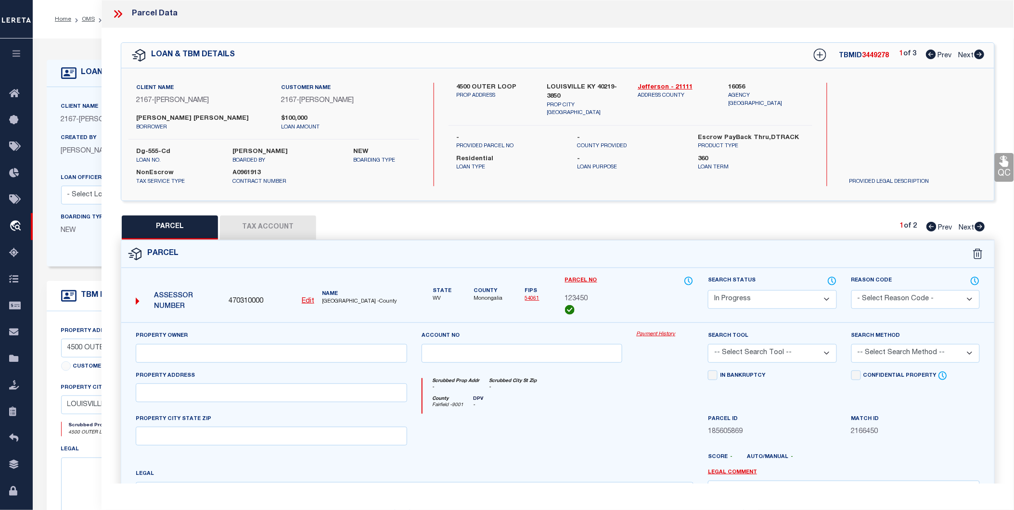
click at [309, 301] on u "Edit" at bounding box center [308, 301] width 13 height 7
type input "470310000"
type input "123450"
select select "IP"
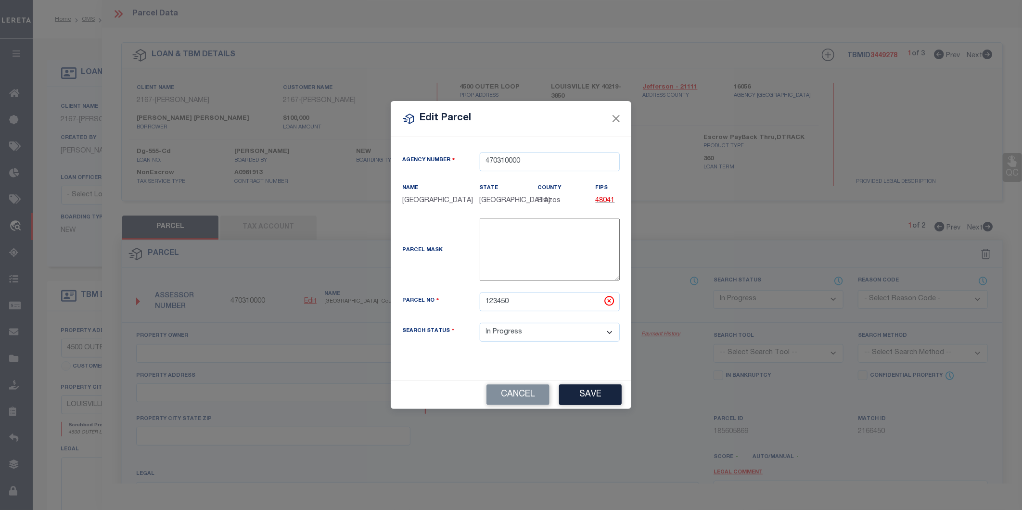
type textarea "$$$$$$"
click at [533, 405] on button "Cancel" at bounding box center [517, 394] width 63 height 21
